Goal: Check status

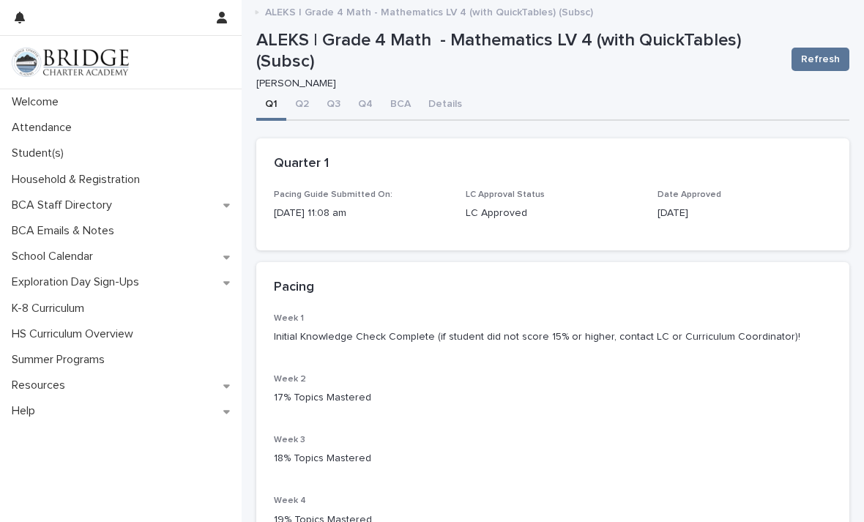
click at [35, 144] on div "Student(s)" at bounding box center [121, 154] width 242 height 26
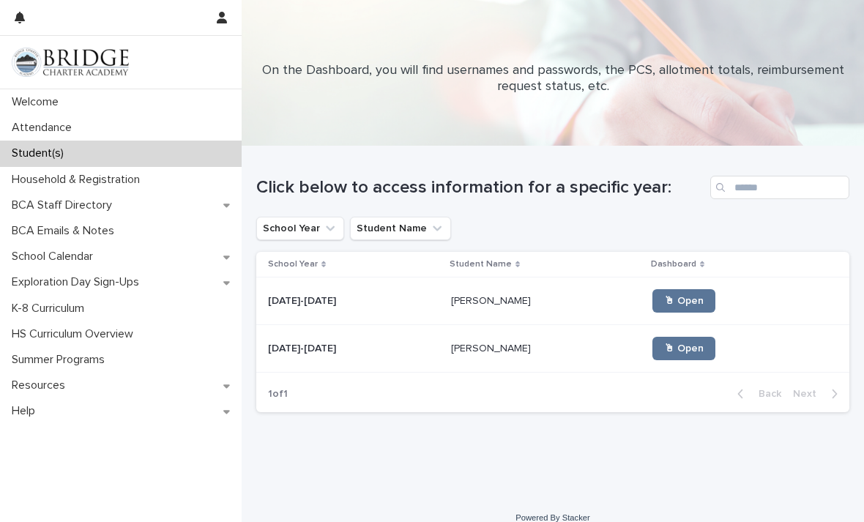
click at [670, 345] on span "🖱 Open" at bounding box center [684, 348] width 40 height 10
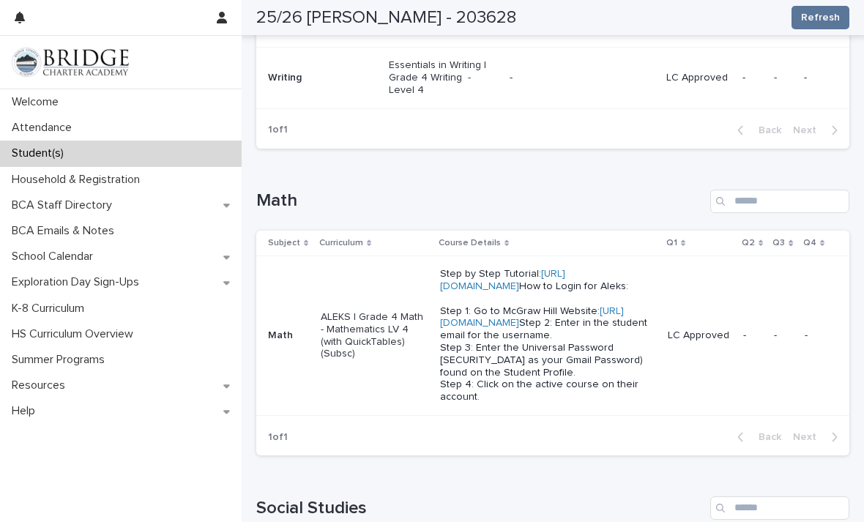
scroll to position [420, 0]
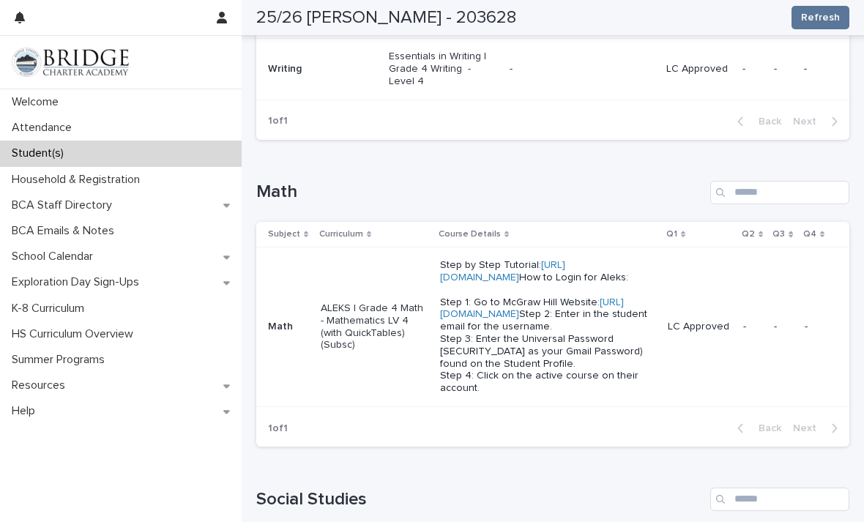
click at [496, 320] on link "[URL][DOMAIN_NAME]" at bounding box center [532, 308] width 184 height 23
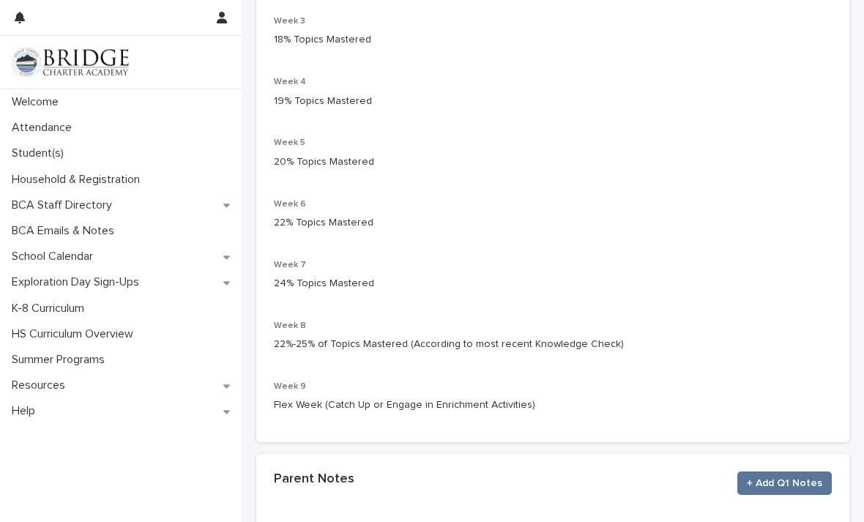
click at [494, 322] on div "Week 8 22%-25% of Topics Mastered (According to most recent Knowledge Check)" at bounding box center [553, 342] width 558 height 43
